Goal: Transaction & Acquisition: Purchase product/service

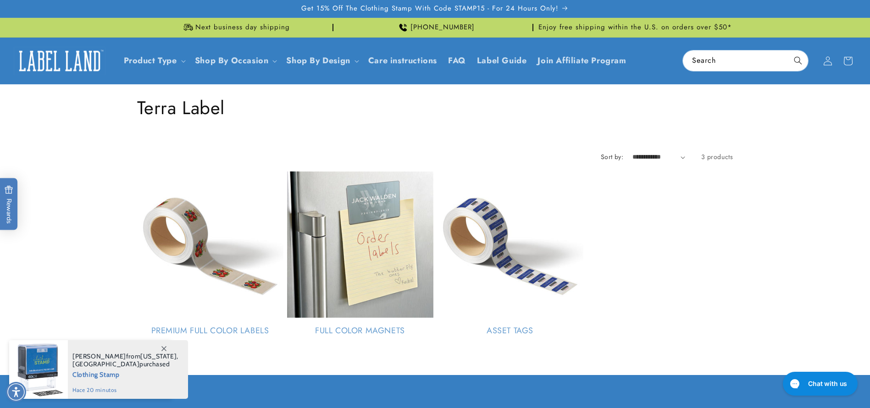
click at [151, 106] on h1 "Collection: Terra Label" at bounding box center [435, 108] width 596 height 24
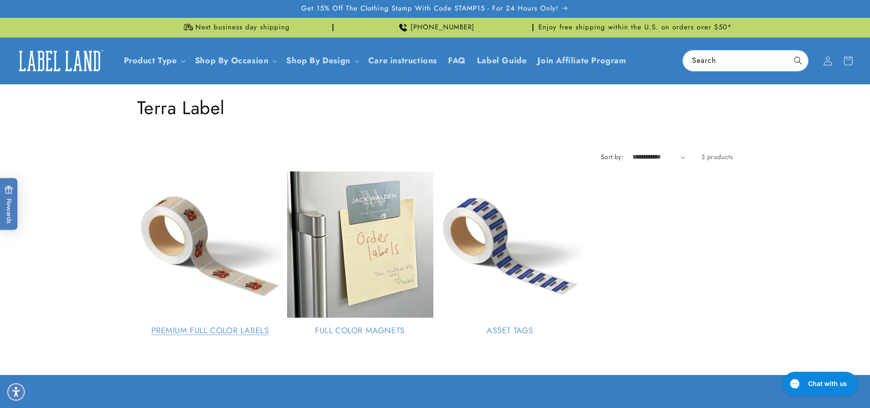
click at [217, 333] on link "Premium Full Color Labels" at bounding box center [210, 331] width 146 height 11
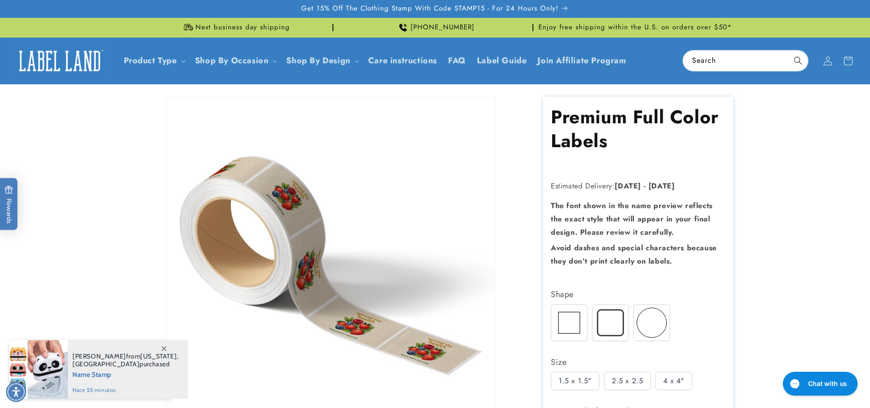
click at [609, 318] on img at bounding box center [611, 323] width 36 height 36
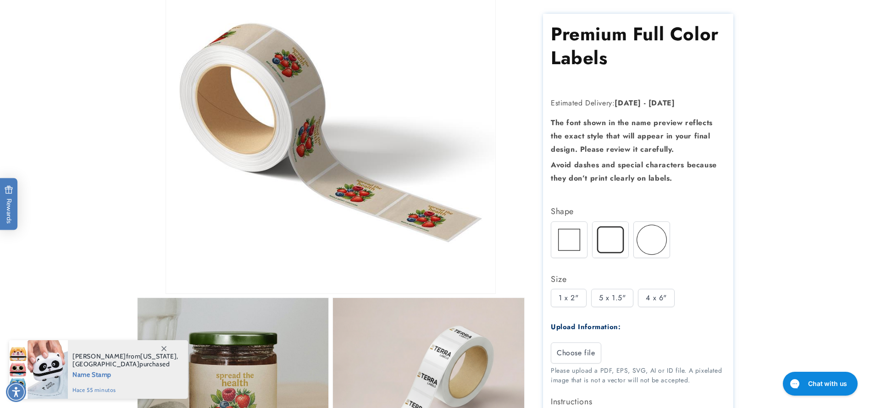
click at [613, 294] on div "5 x 1.5"" at bounding box center [612, 298] width 43 height 18
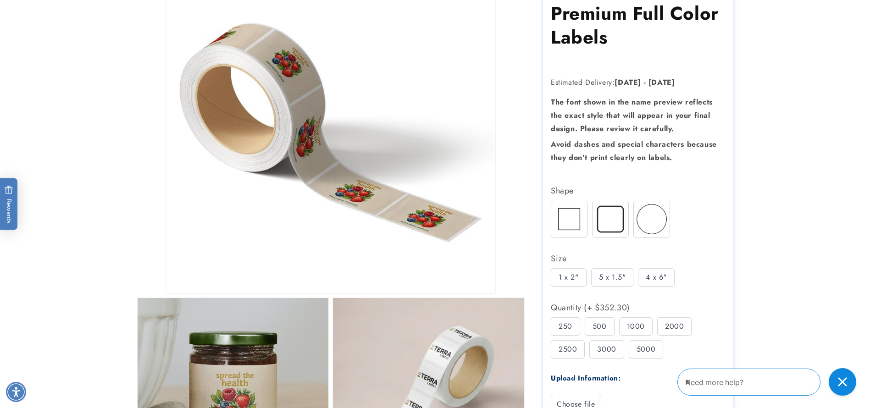
click at [599, 323] on div "500" at bounding box center [600, 326] width 30 height 18
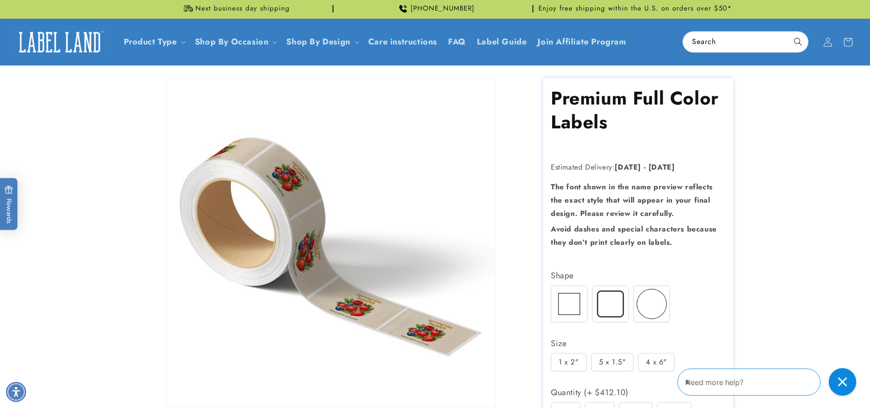
scroll to position [0, 0]
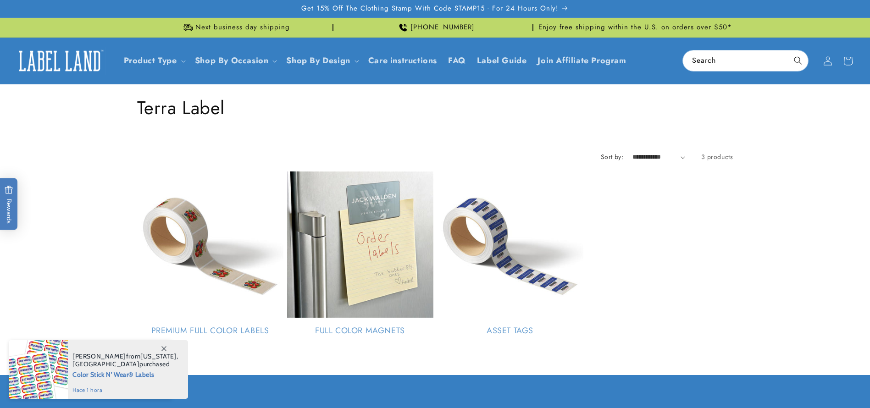
click at [804, 11] on div "Get 15% Off The Clothing Stamp With Code STAMP15 - For 24 Hours Only!" at bounding box center [435, 9] width 870 height 18
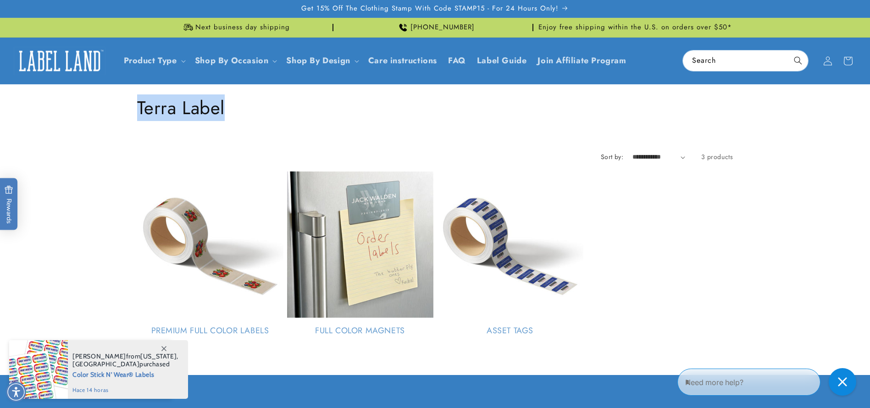
drag, startPoint x: 139, startPoint y: 108, endPoint x: 313, endPoint y: 112, distance: 173.9
click at [313, 112] on h1 "Collection: Terra Label" at bounding box center [435, 108] width 596 height 24
click at [195, 106] on h1 "Collection: Terra Label" at bounding box center [435, 108] width 596 height 24
drag, startPoint x: 141, startPoint y: 108, endPoint x: 327, endPoint y: 114, distance: 185.9
click at [327, 114] on h1 "Collection: Terra Label" at bounding box center [435, 108] width 596 height 24
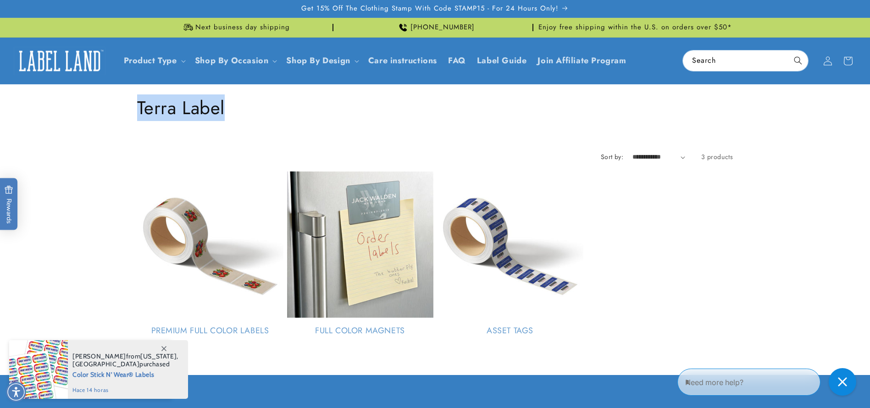
click at [316, 114] on h1 "Collection: Terra Label" at bounding box center [435, 108] width 596 height 24
